Goal: Task Accomplishment & Management: Use online tool/utility

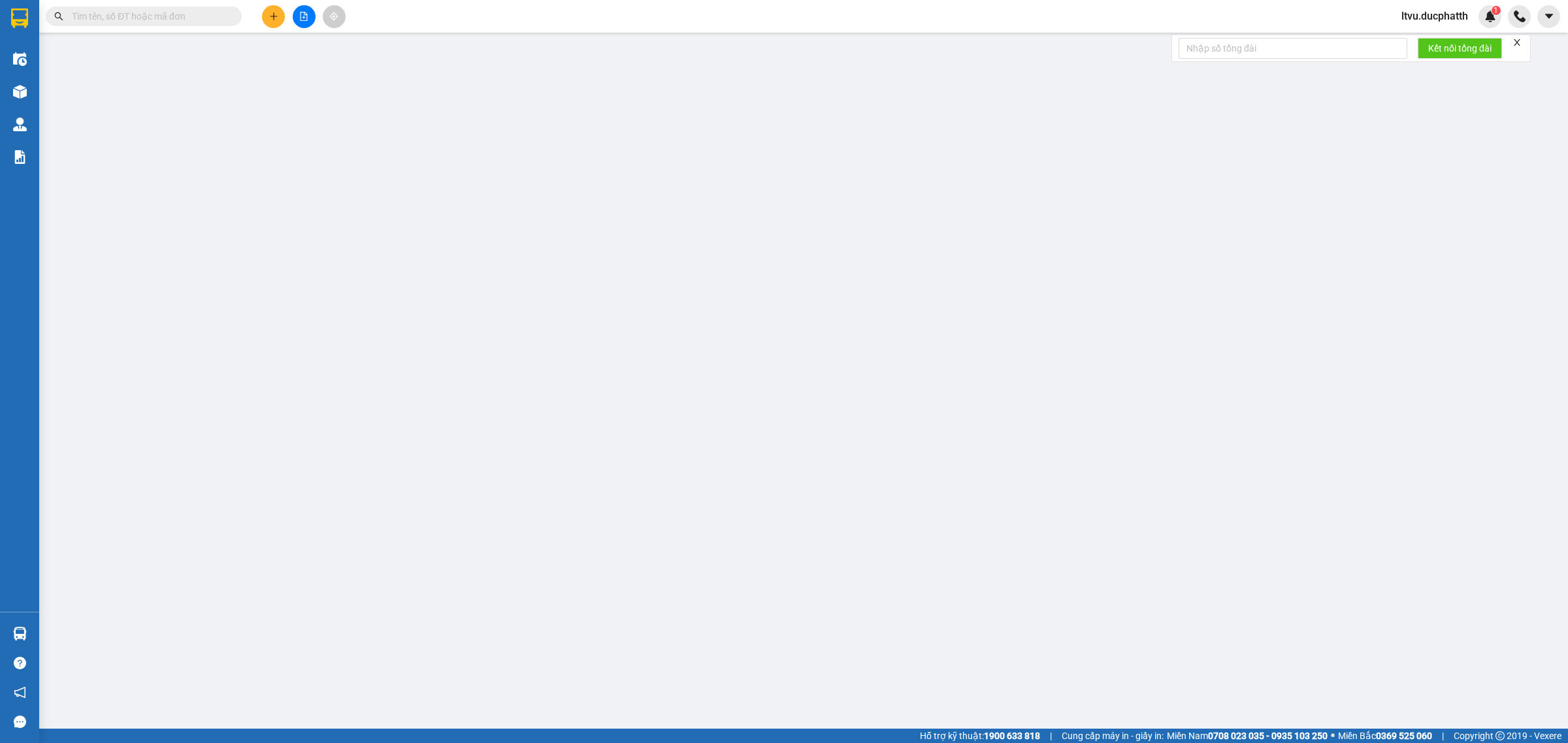
click at [210, 20] on input "text" at bounding box center [149, 16] width 155 height 14
paste input "0382170952"
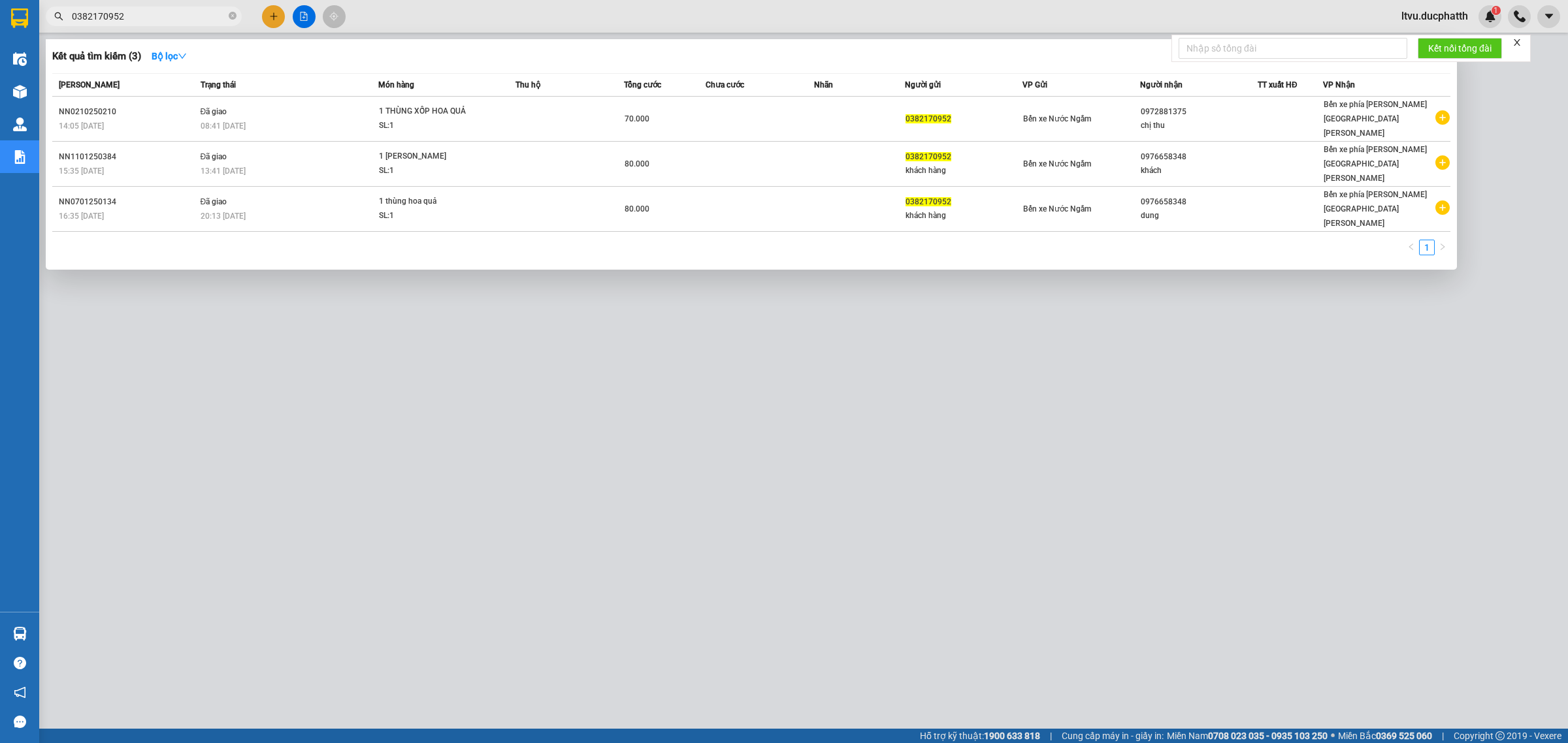
click at [170, 19] on input "0382170952" at bounding box center [149, 16] width 155 height 14
click at [170, 17] on input "0382170952" at bounding box center [149, 16] width 155 height 14
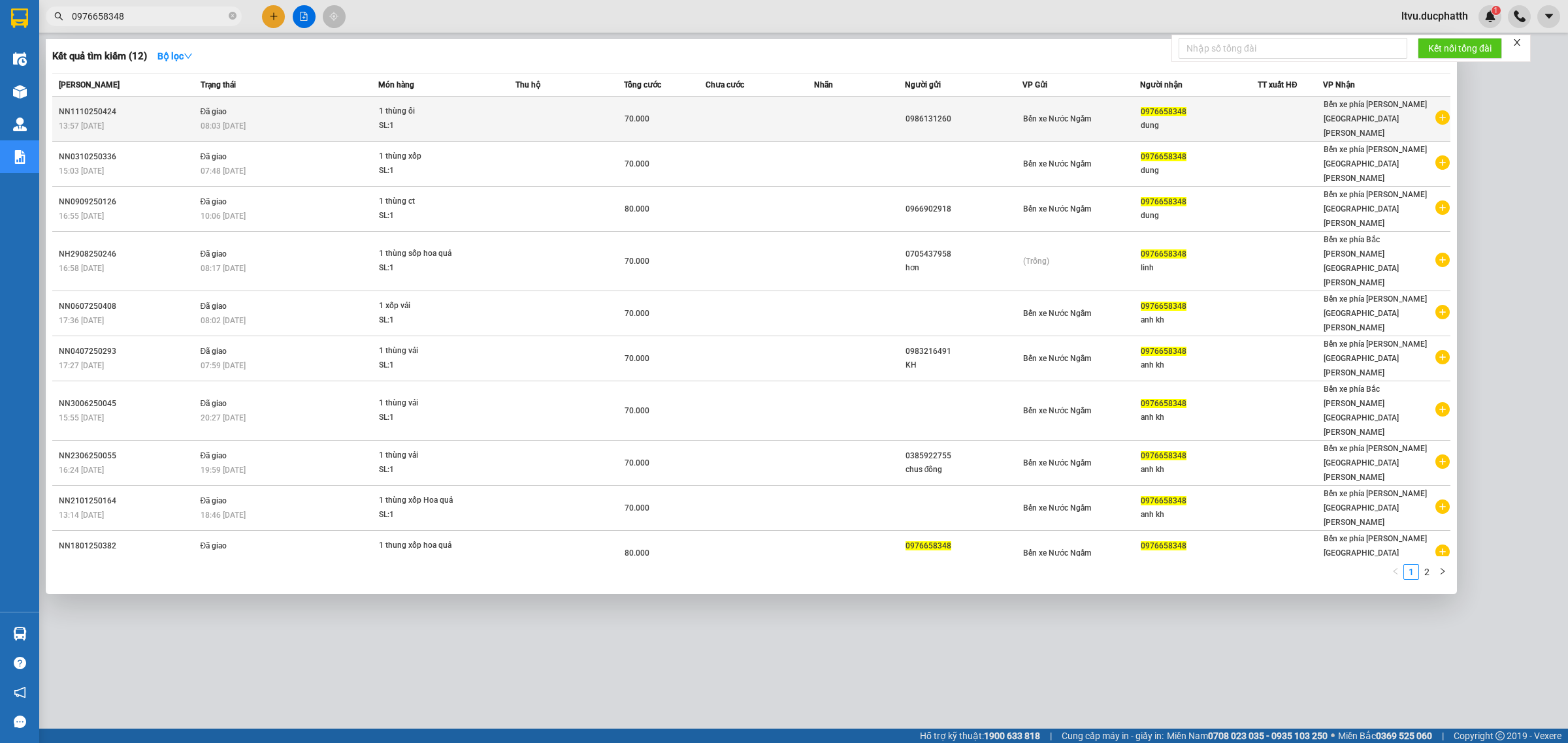
type input "0976658348"
click at [249, 119] on div "08:03 [DATE]" at bounding box center [289, 126] width 177 height 14
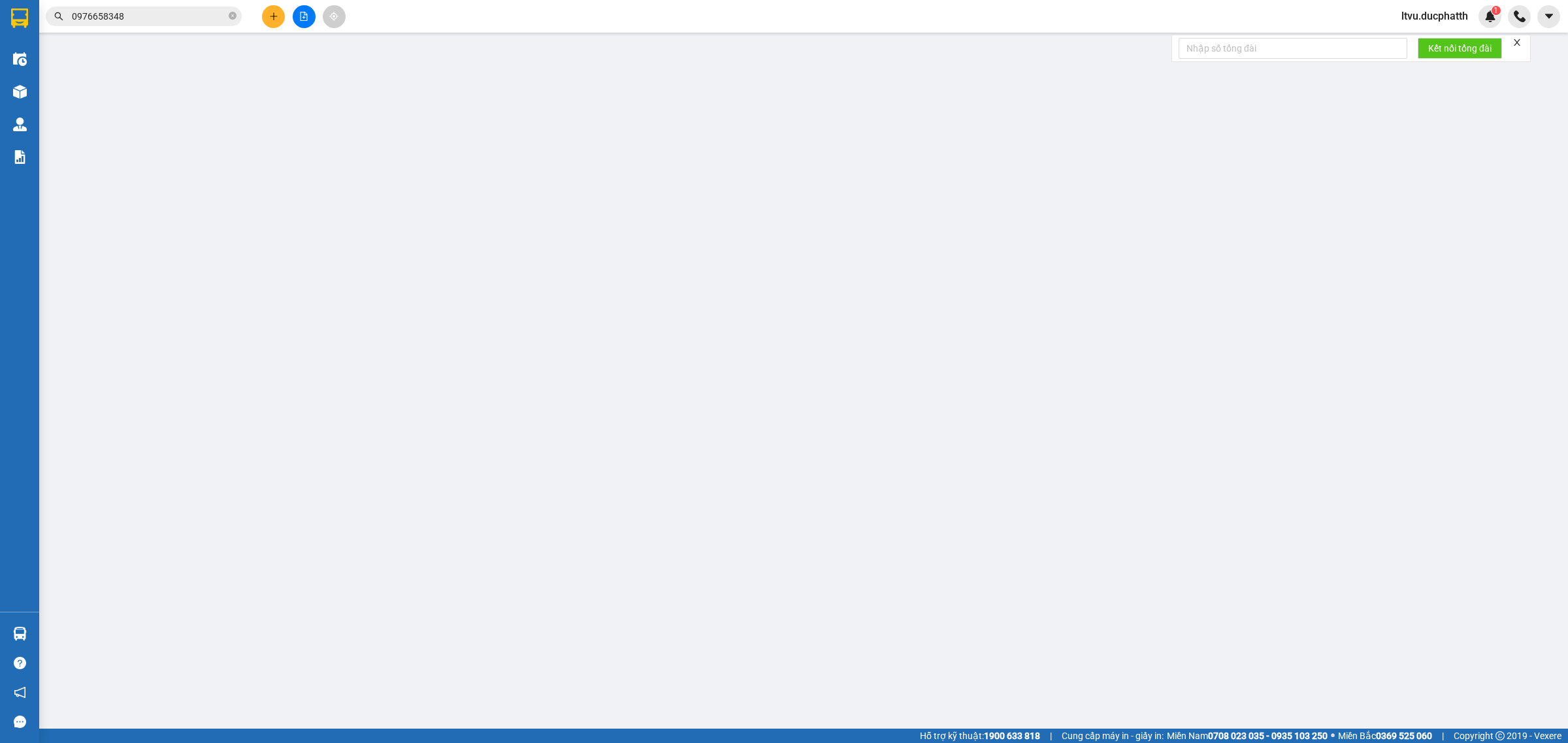
type input "0986131260"
type input "0976658348"
type input "dung"
type input "0"
type input "70.000"
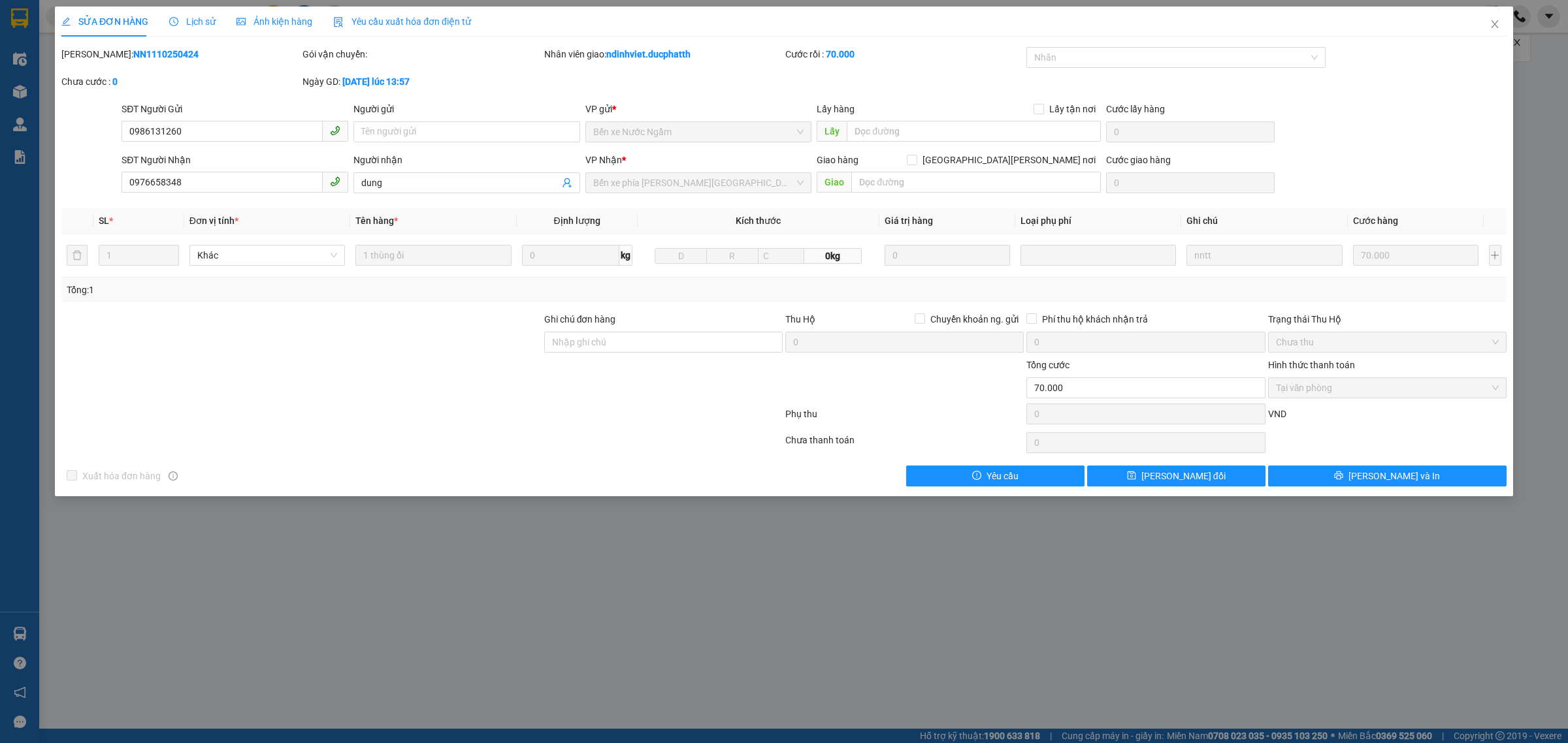
click at [174, 21] on icon "clock-circle" at bounding box center [174, 21] width 9 height 9
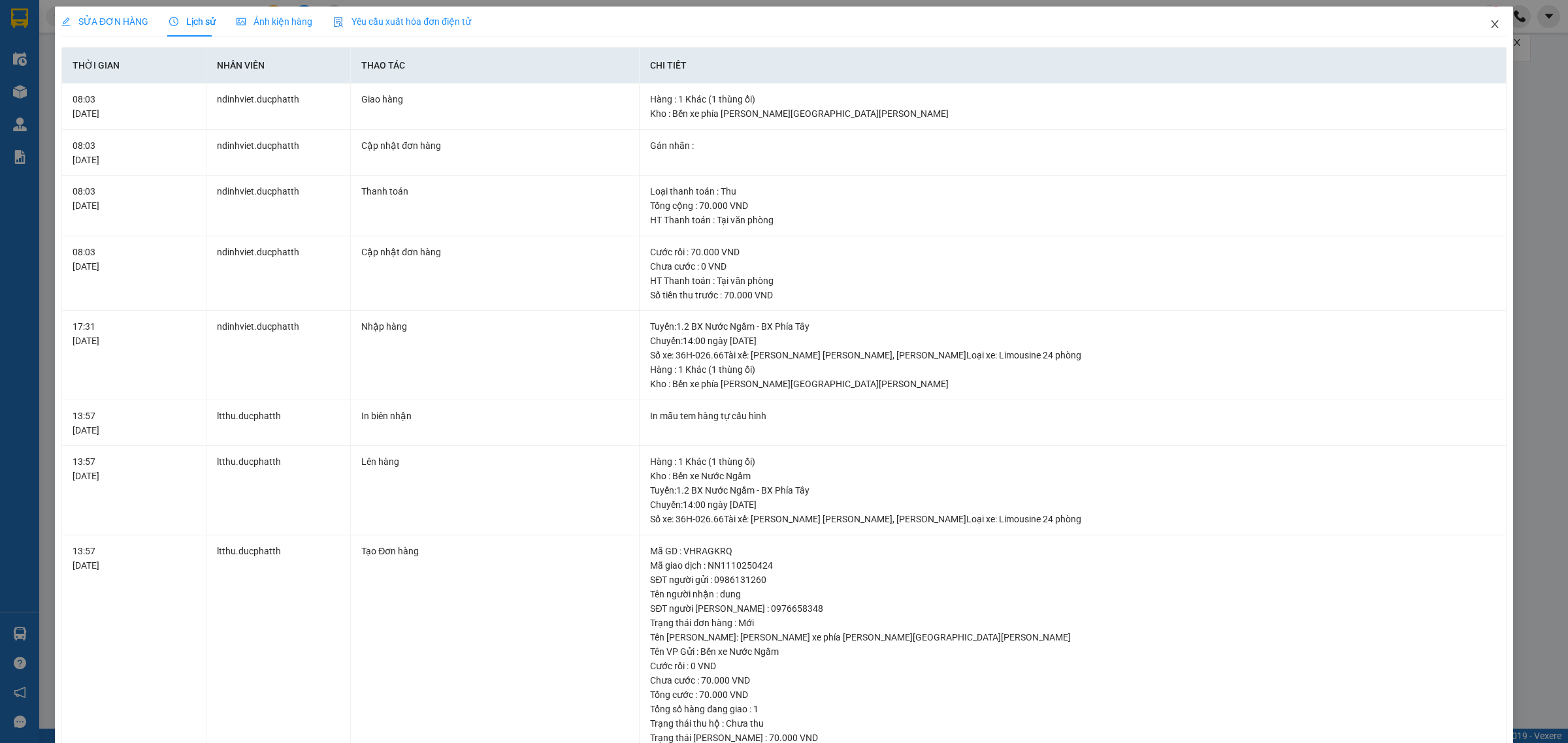
click at [1483, 31] on span "Close" at bounding box center [1495, 24] width 36 height 36
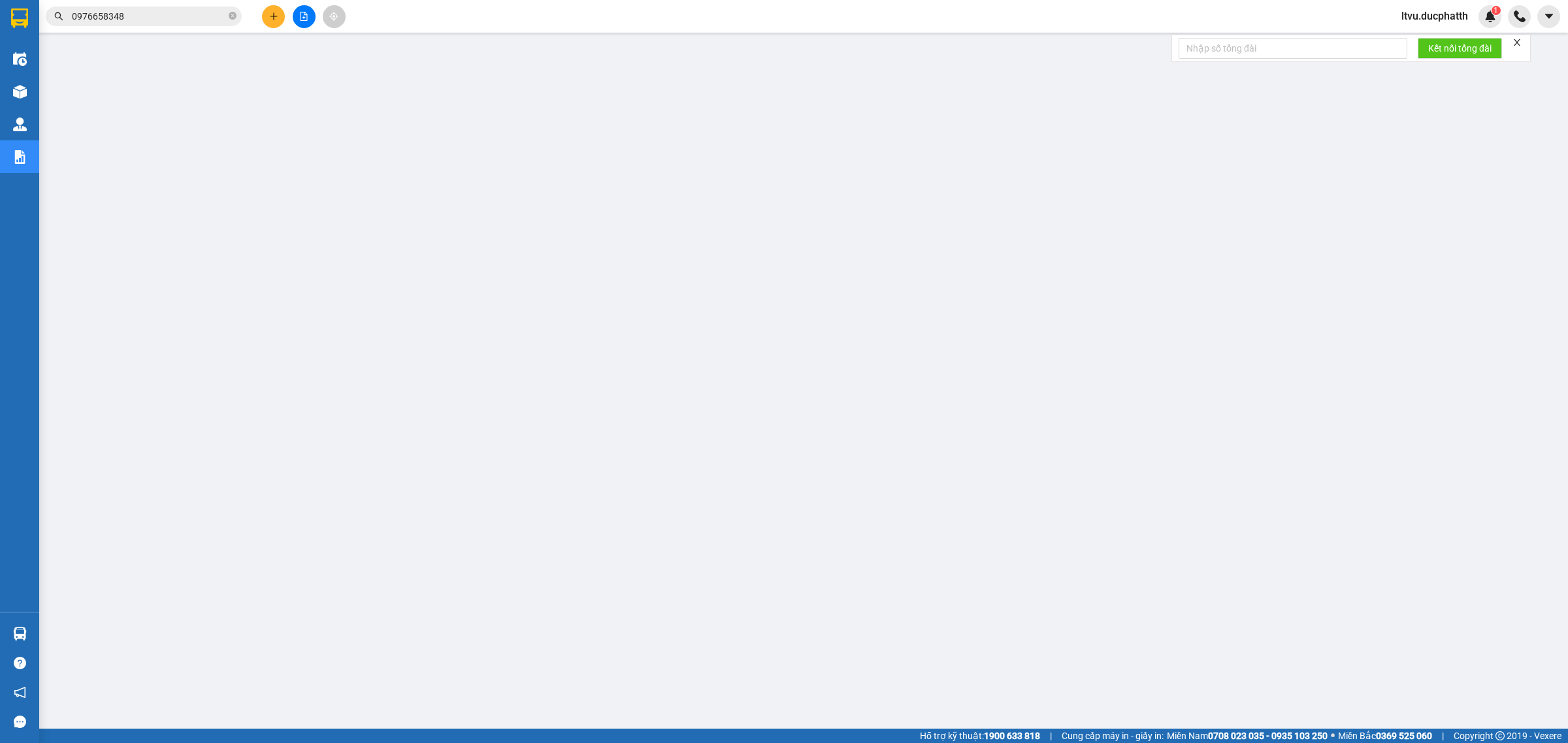
click at [151, 23] on input "0976658348" at bounding box center [149, 16] width 155 height 14
